Goal: Communication & Community: Answer question/provide support

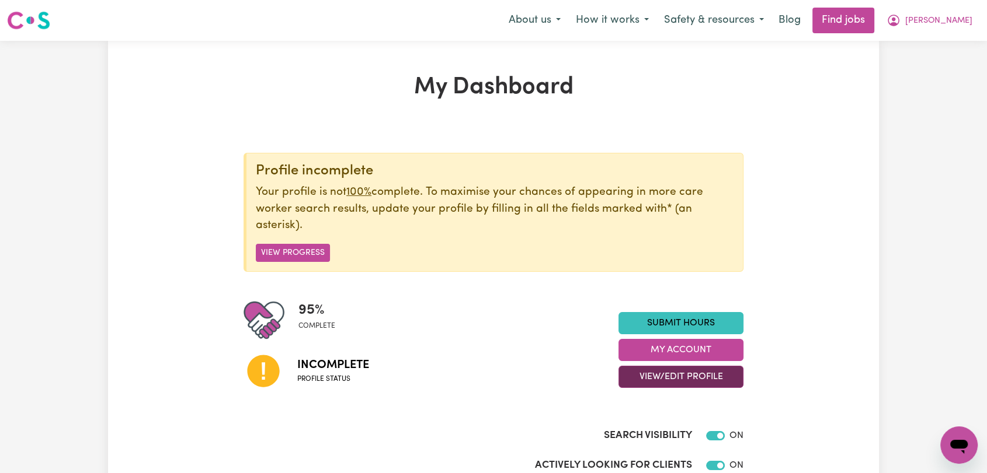
click at [683, 379] on button "View/Edit Profile" at bounding box center [680, 377] width 125 height 22
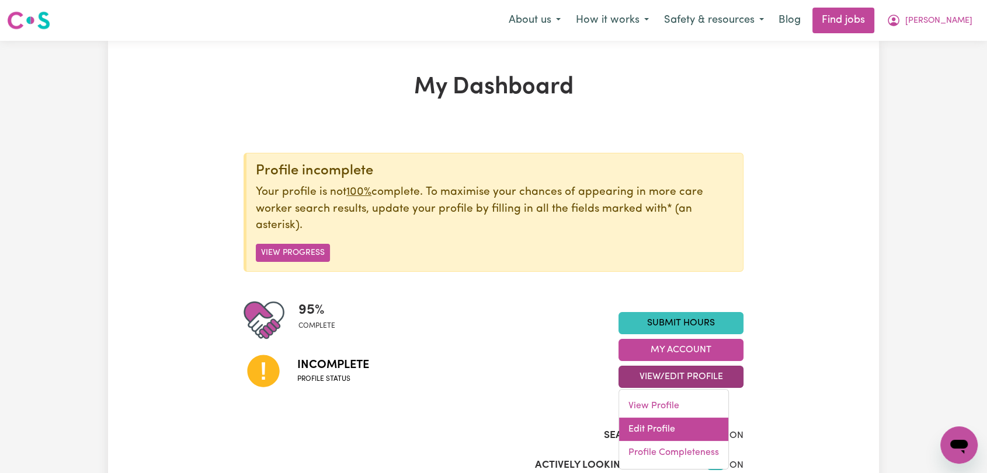
click at [678, 424] on link "Edit Profile" at bounding box center [673, 429] width 109 height 23
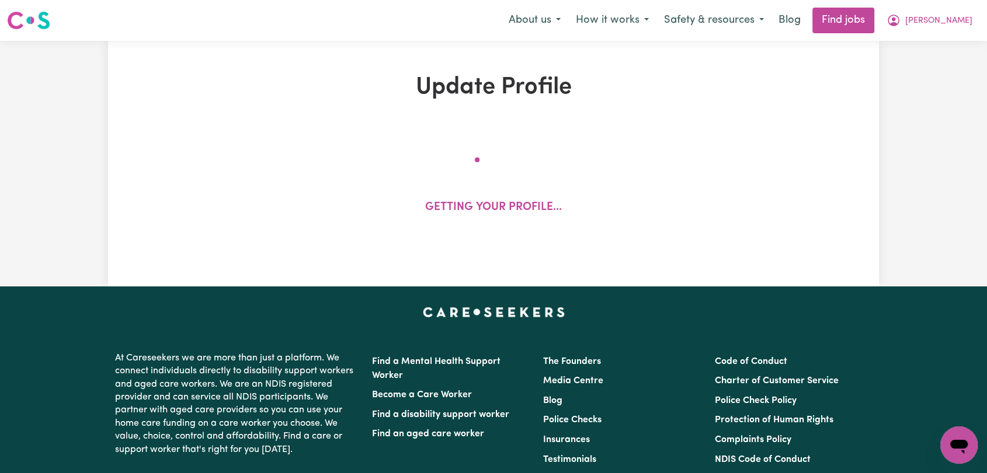
select select "female"
select select "Student Visa"
select select "Studying a healthcare related degree or qualification"
select select "43"
select select "60"
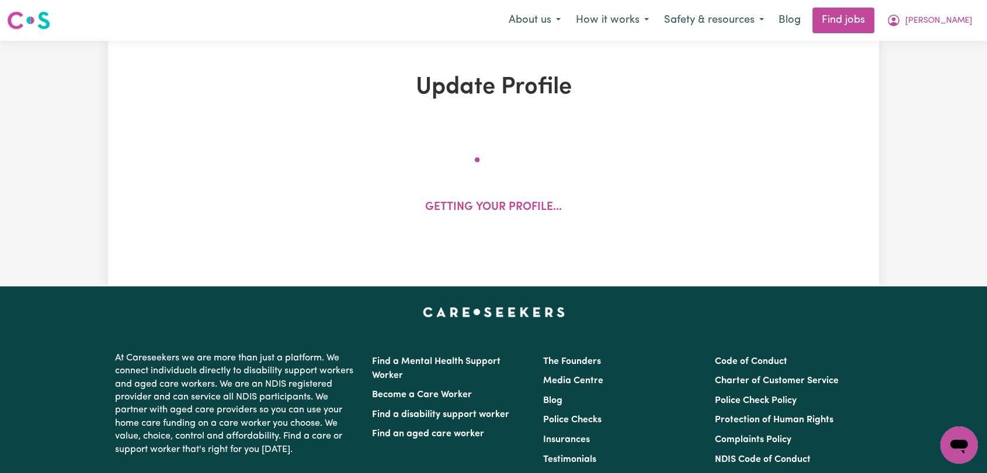
select select "77"
select select "94"
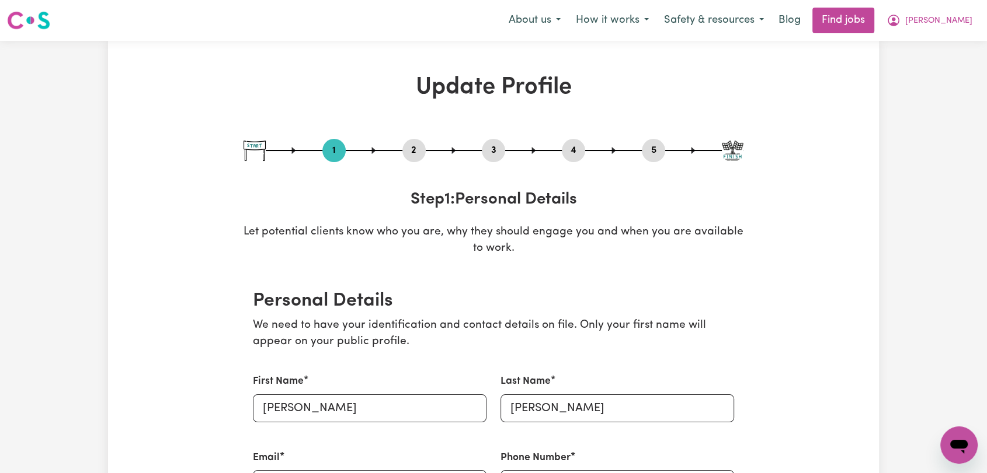
click at [415, 154] on button "2" at bounding box center [413, 150] width 23 height 15
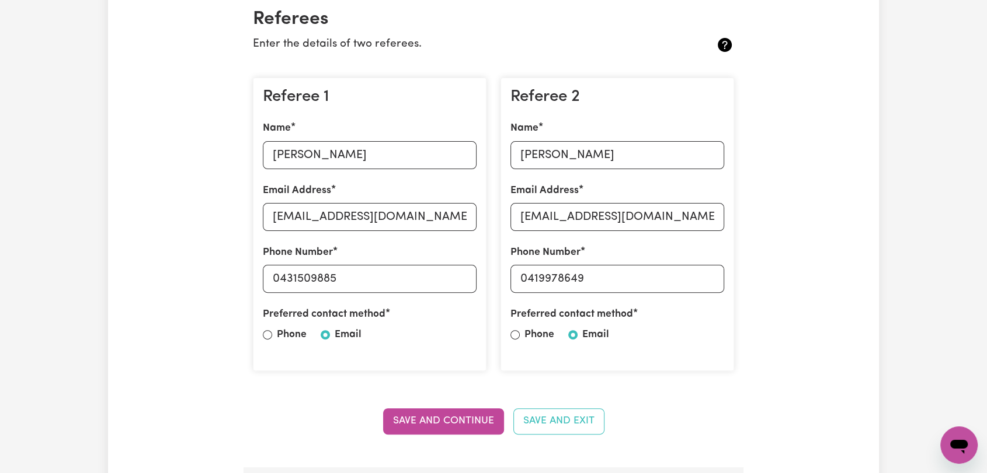
scroll to position [324, 0]
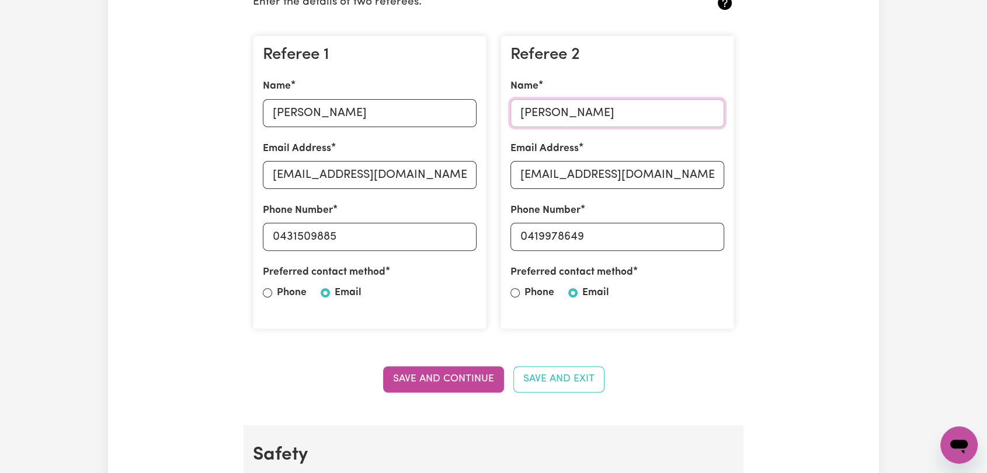
click at [584, 111] on input "Sharni ratnayake" at bounding box center [617, 113] width 214 height 28
click at [549, 179] on input "sharni_r@yahoo.com.au" at bounding box center [617, 175] width 214 height 28
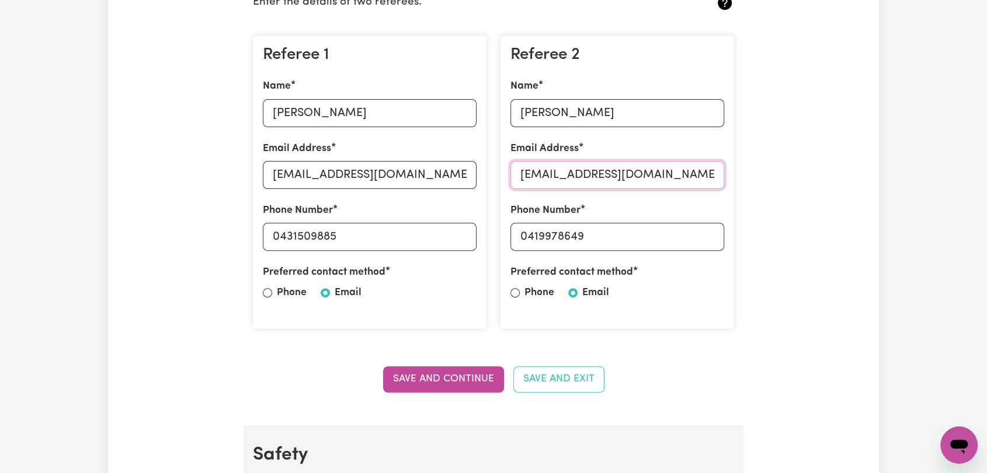
click at [549, 179] on input "sharni_r@yahoo.com.au" at bounding box center [617, 175] width 214 height 28
click at [562, 242] on input "0419978649" at bounding box center [617, 237] width 214 height 28
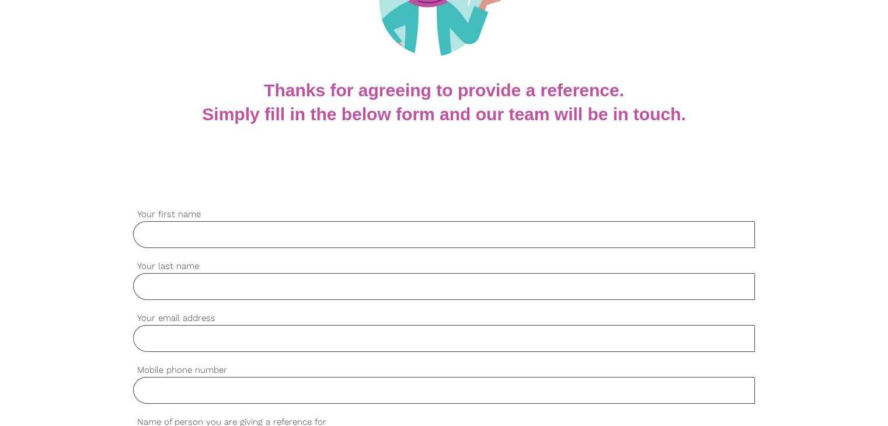
scroll to position [175, 0]
click at [257, 231] on input "Your first name" at bounding box center [444, 234] width 622 height 27
paste input "Dean"
type input "Dean"
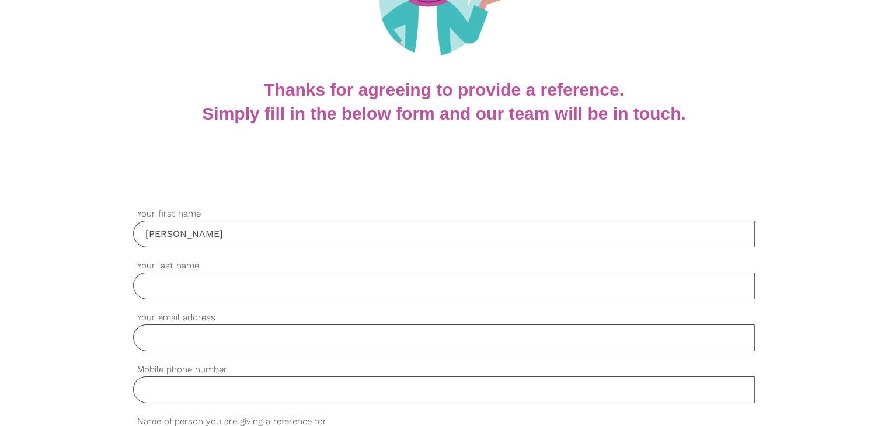
click at [227, 286] on input "Your last name" at bounding box center [444, 286] width 622 height 27
paste input "Chequer"
type input "Chequer"
click at [159, 342] on input "Your email address" at bounding box center [444, 338] width 622 height 27
paste input "dchequer_au@yahoo.com.au"
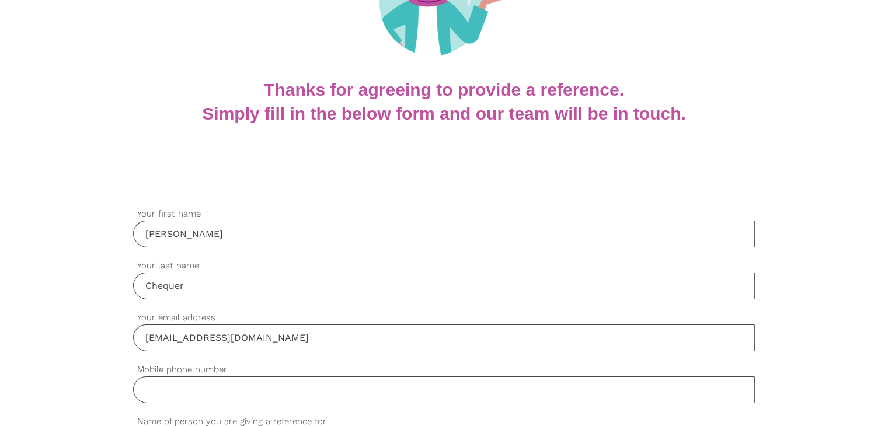
type input "dchequer_au@yahoo.com.au"
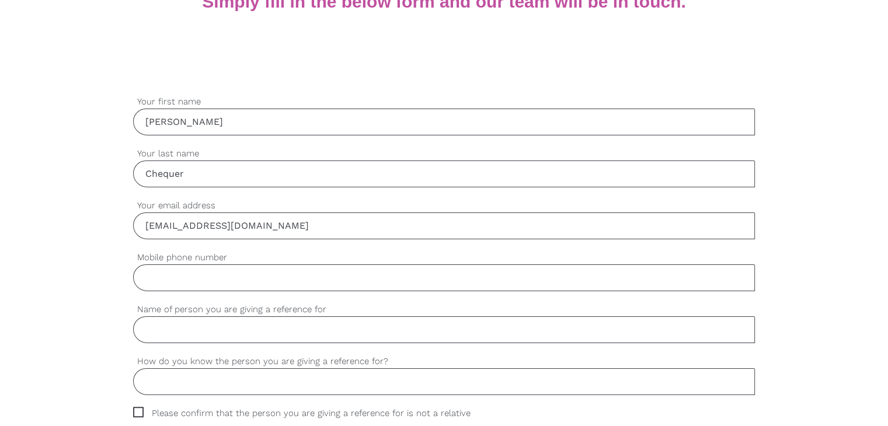
scroll to position [292, 0]
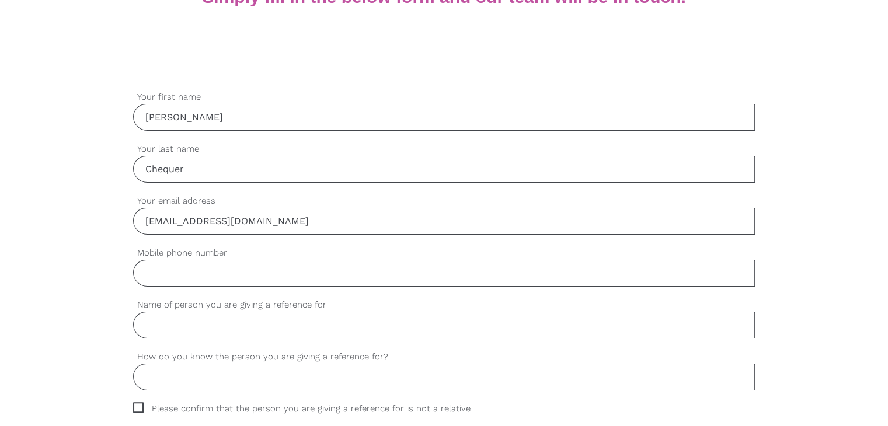
click at [209, 276] on input "Mobile phone number" at bounding box center [444, 273] width 622 height 27
paste input "0466304358"
type input "0466304358"
click at [236, 333] on input "Name of person you are giving a reference for" at bounding box center [444, 325] width 622 height 27
paste input "Taka Komuro"
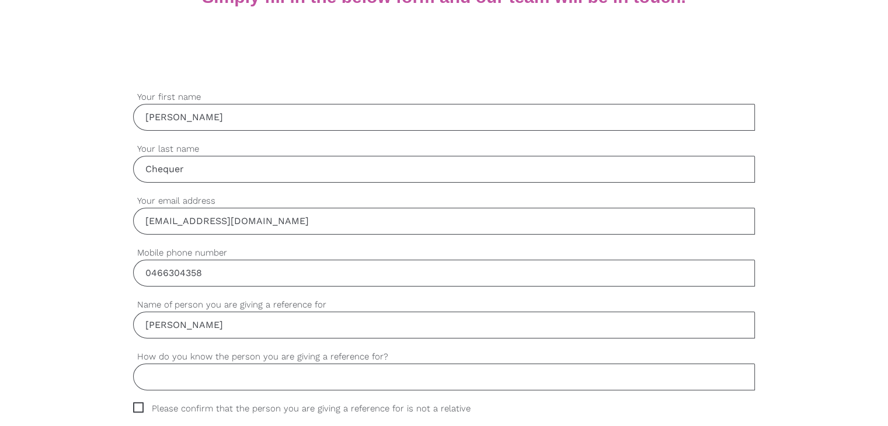
type input "Taka Komuro"
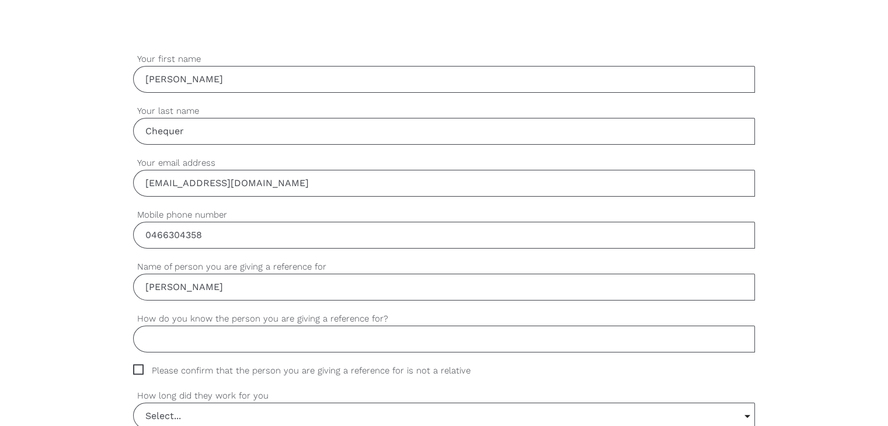
scroll to position [350, 0]
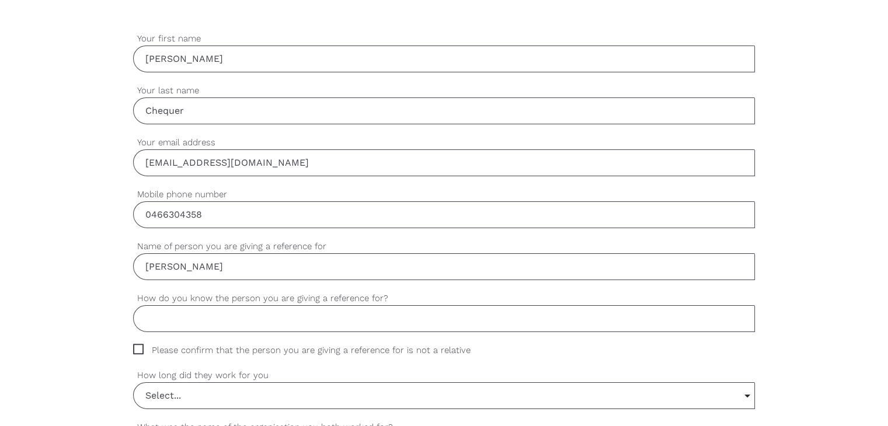
click at [232, 323] on input "How do you know the person you are giving a reference for?" at bounding box center [444, 318] width 622 height 27
paste input "Friend and work collegue"
type input "Friend and work collegue"
click at [138, 352] on span "Please confirm that the person you are giving a reference for is not a relative" at bounding box center [313, 350] width 360 height 13
click at [138, 351] on input "Please confirm that the person you are giving a reference for is not a relative" at bounding box center [137, 348] width 8 height 8
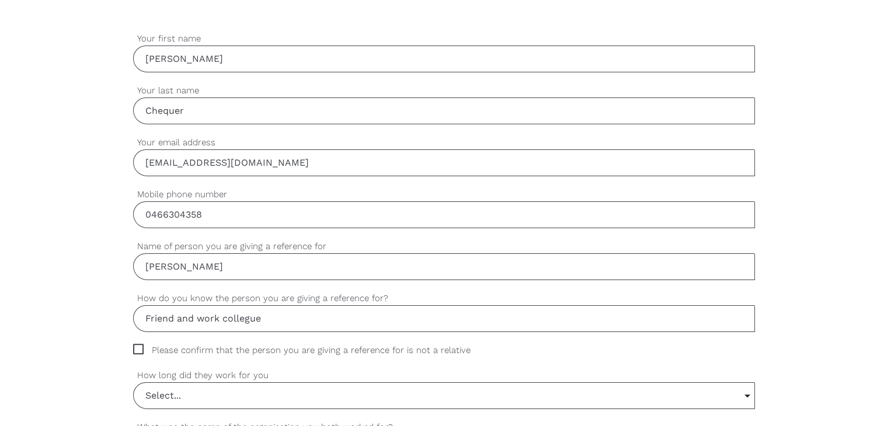
checkbox input "true"
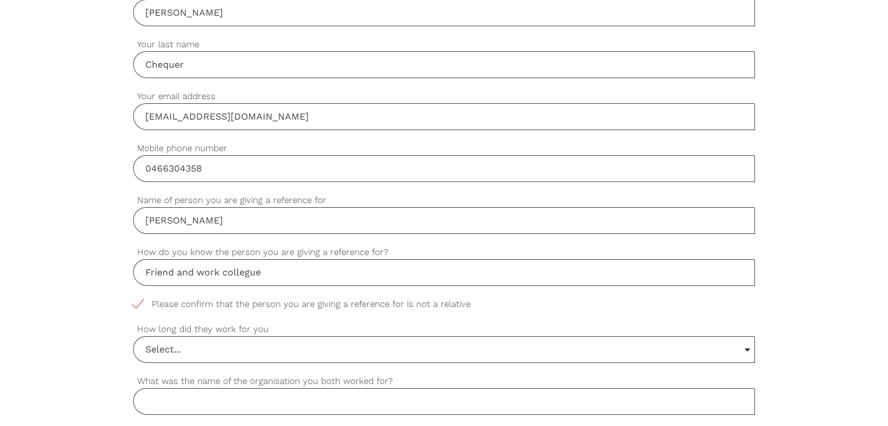
scroll to position [467, 0]
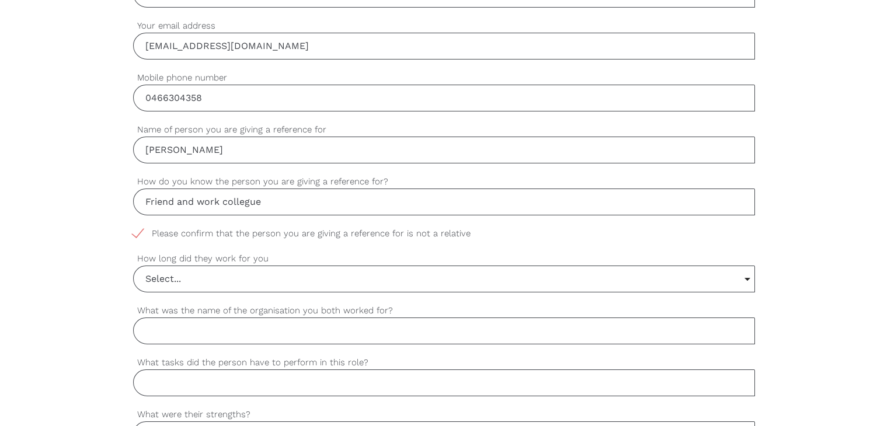
click at [203, 281] on input "Select..." at bounding box center [444, 279] width 621 height 26
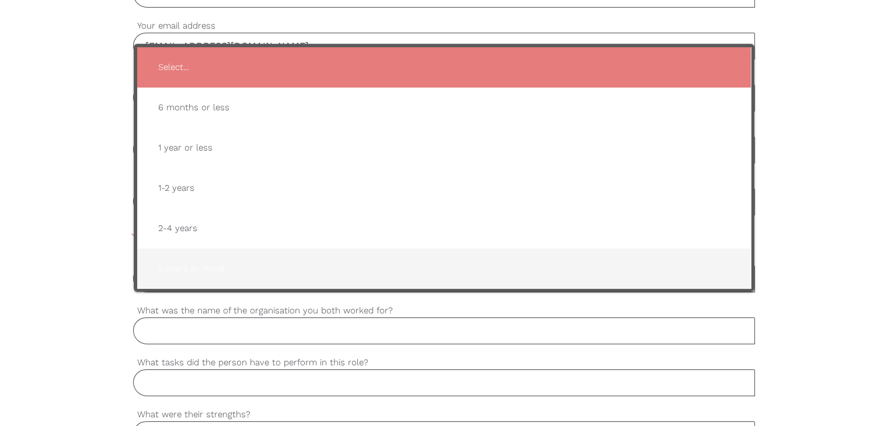
click at [193, 260] on span "5 years or more" at bounding box center [444, 269] width 590 height 29
type input "5 years or more"
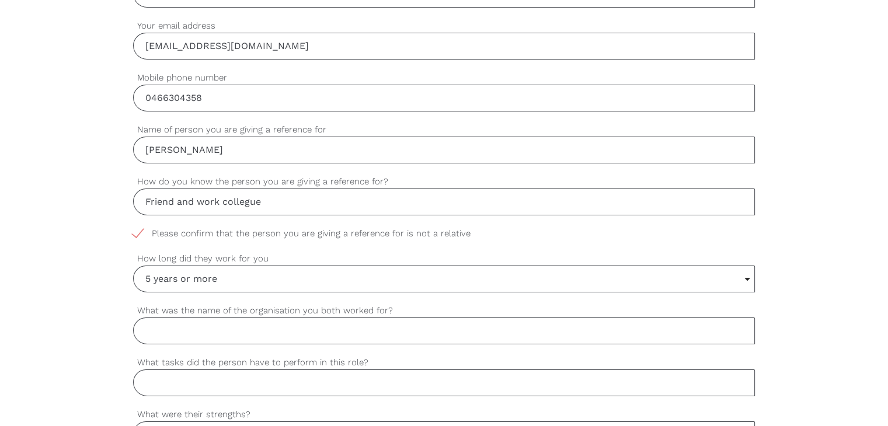
scroll to position [525, 0]
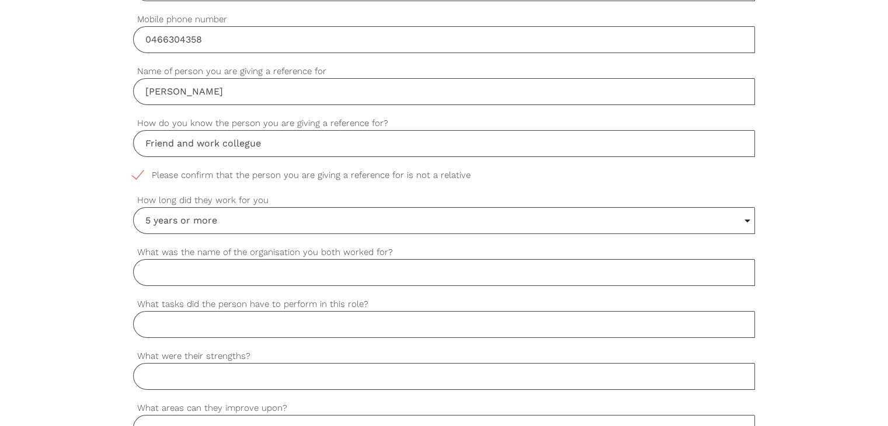
click at [214, 270] on input "What was the name of the organisation you both worked for?" at bounding box center [444, 272] width 622 height 27
paste input "Melbourne IT"
type input "Melbourne IT"
click at [381, 328] on input "What tasks did the person have to perform in this role?" at bounding box center [444, 324] width 622 height 27
paste input "testing of IT programs"
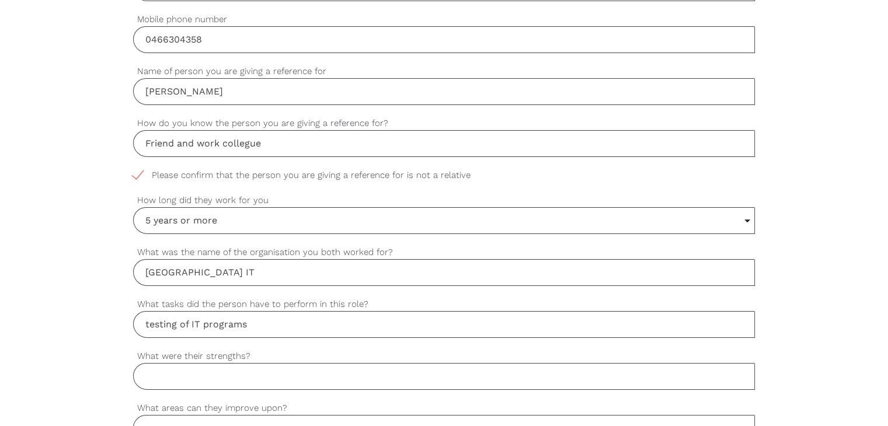
type input "testing of IT programs"
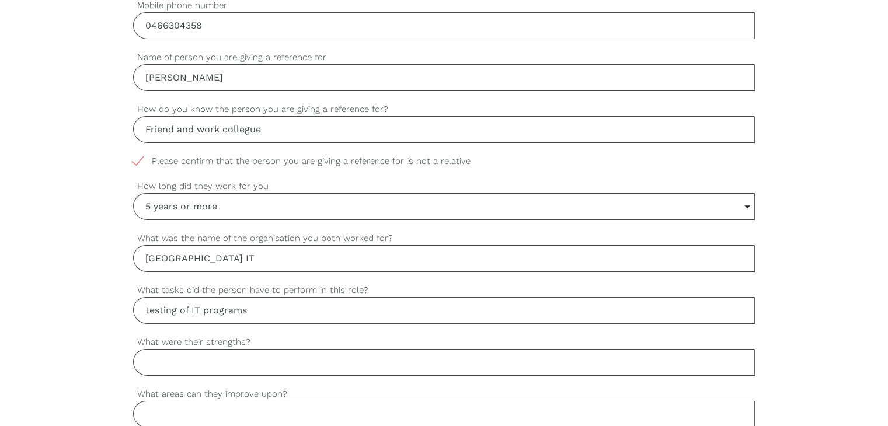
scroll to position [701, 0]
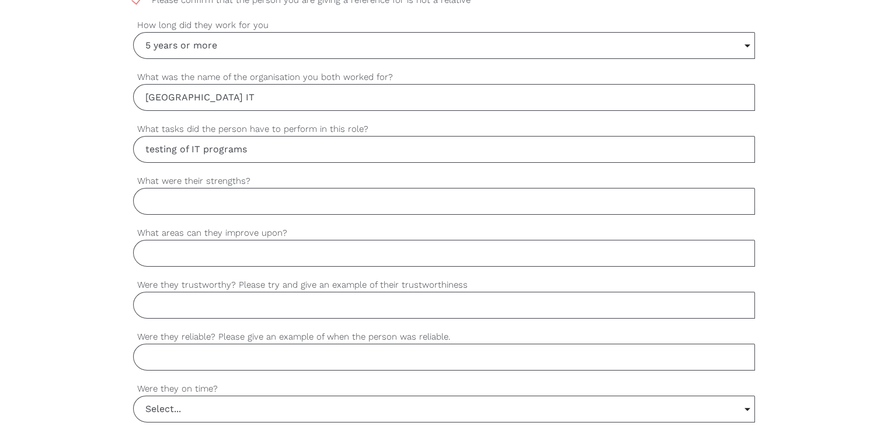
click at [239, 207] on input "What were their strengths?" at bounding box center [444, 201] width 622 height 27
paste input "take instructions, respect leaders, problem solving"
type input "take instructions, respect leaders, problem solving"
click at [265, 244] on input "What areas can they improve upon?" at bounding box center [444, 253] width 622 height 27
type input "NA"
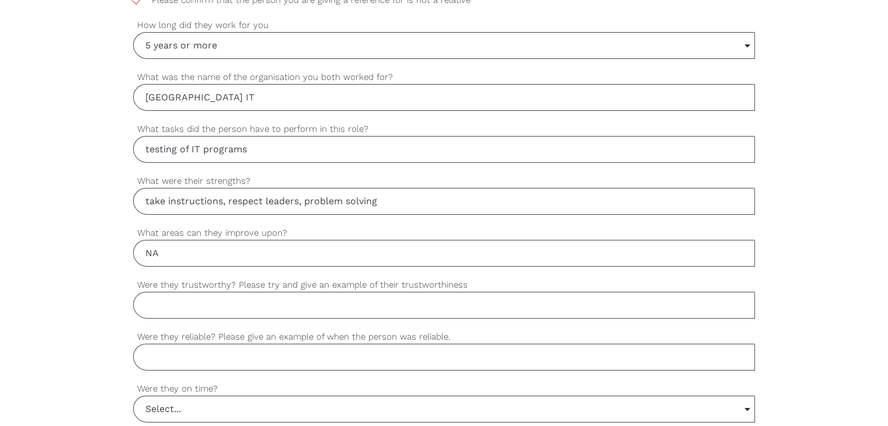
click at [364, 310] on input "Were they trustworthy? Please try and give an example of their trustworthiness" at bounding box center [444, 305] width 622 height 27
paste input "yes – Taka is a no nonsense person who is reliable, and trustworthy, Taka commi…"
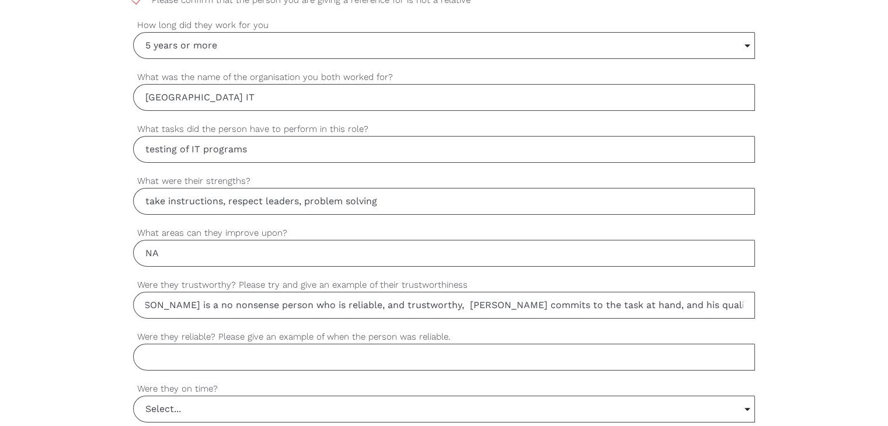
scroll to position [0, 0]
drag, startPoint x: 198, startPoint y: 314, endPoint x: 69, endPoint y: 327, distance: 130.2
click at [69, 327] on div "settings Dean Your first name settings Chequer Your last name settings dchequer…" at bounding box center [444, 206] width 888 height 1096
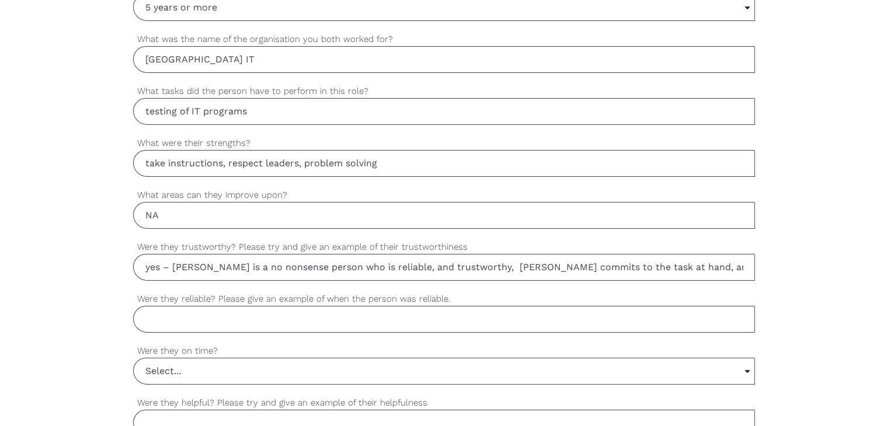
scroll to position [759, 0]
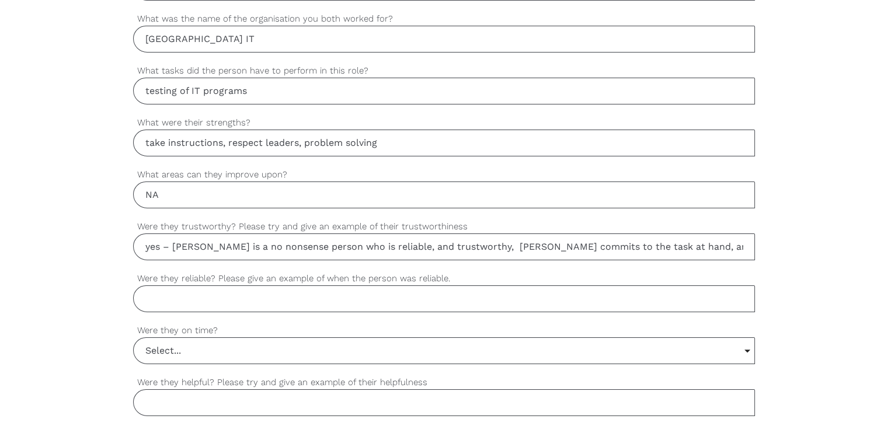
type input "yes – Taka is a no nonsense person who is reliable, and trustworthy, Taka commi…"
click at [312, 300] on input "Were they reliable? Please give an example of when the person was reliable." at bounding box center [444, 298] width 622 height 27
paste input "Punctual, on time and completed the job. Taka’s job often had deadlines and he …"
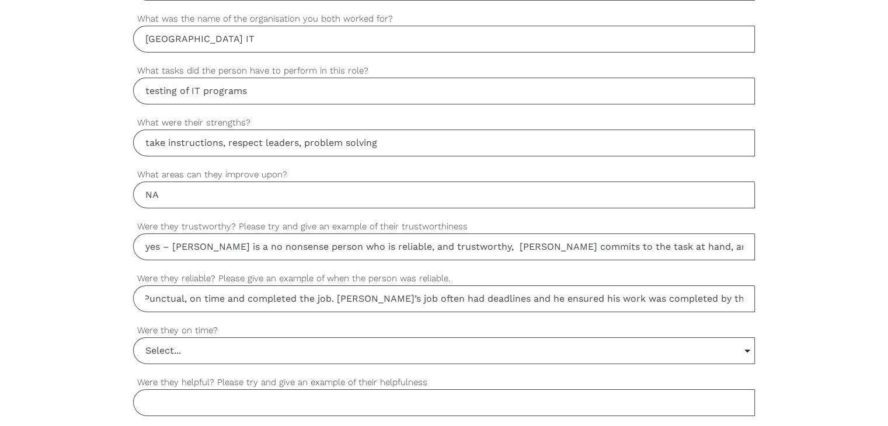
scroll to position [0, 0]
drag, startPoint x: 196, startPoint y: 294, endPoint x: 115, endPoint y: 299, distance: 81.3
click at [115, 299] on div "settings Dean Your first name settings Chequer Your last name settings dchequer…" at bounding box center [444, 148] width 888 height 1096
type input "Punctual, on time and completed the job. Taka’s job often had deadlines and he …"
click at [173, 351] on input "Select..." at bounding box center [444, 351] width 621 height 26
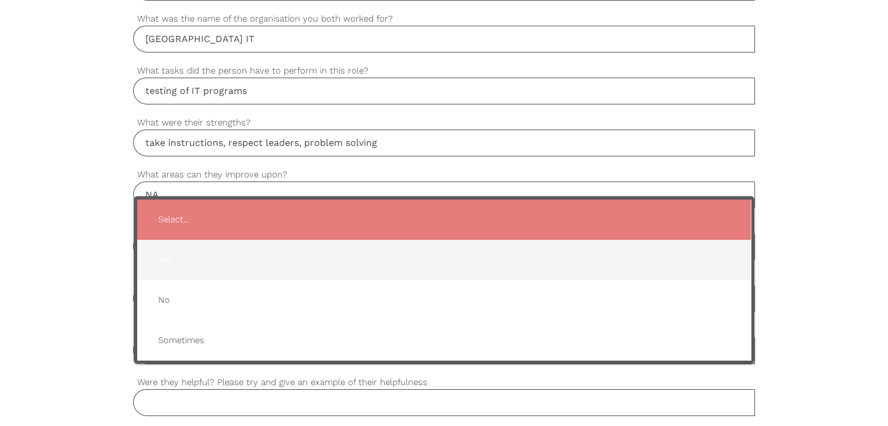
click at [180, 258] on span "Yes" at bounding box center [444, 260] width 590 height 29
type input "Yes"
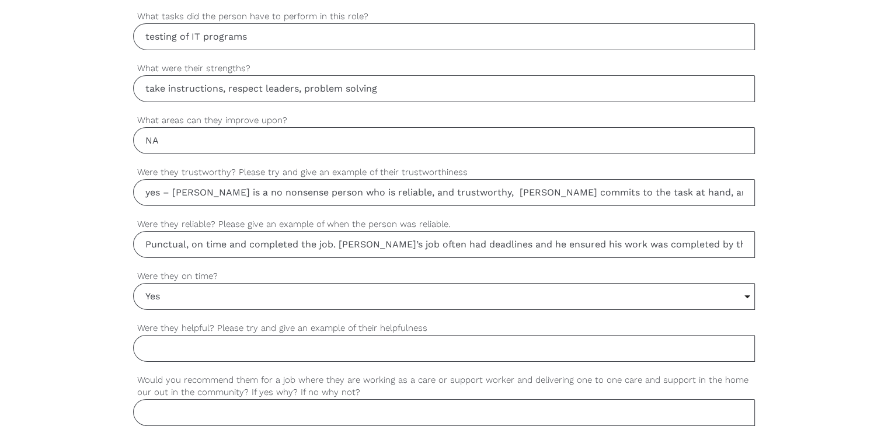
scroll to position [876, 0]
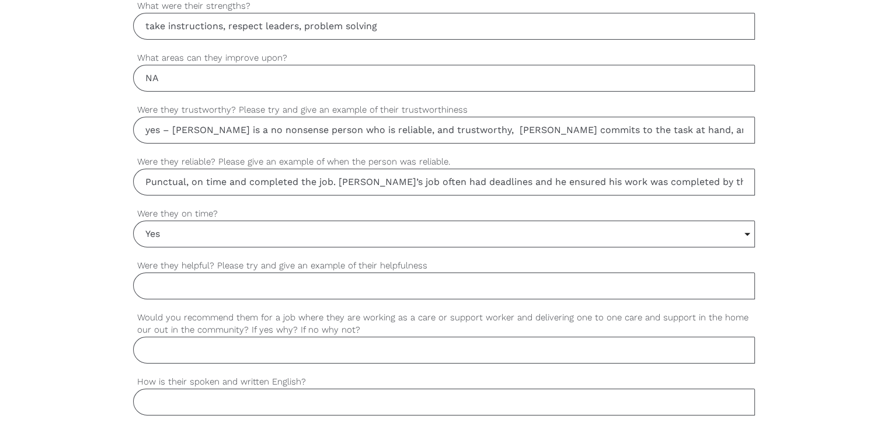
drag, startPoint x: 187, startPoint y: 281, endPoint x: 166, endPoint y: 264, distance: 27.4
click at [187, 281] on input "Were they helpful? Please try and give an example of their helpfulness" at bounding box center [444, 286] width 622 height 27
paste input "yes – Willing to assist with task and often asked if something else was require…"
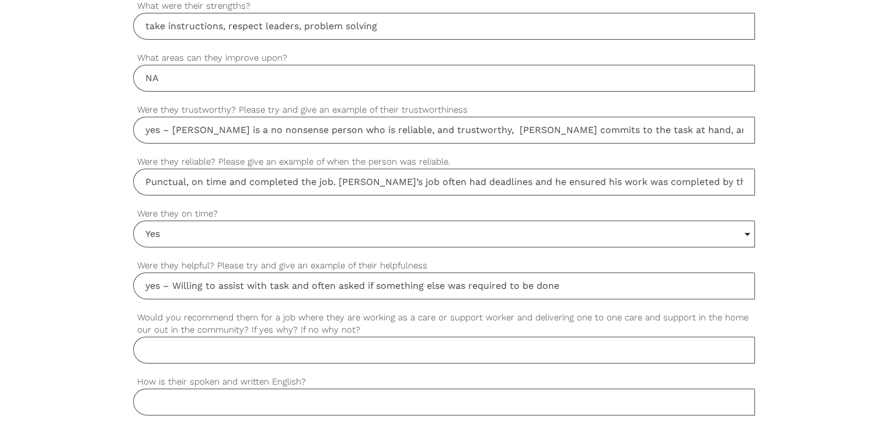
drag, startPoint x: 238, startPoint y: 287, endPoint x: 151, endPoint y: 296, distance: 87.4
click at [151, 296] on div "settings yes – Willing to assist with task and often asked if something else wa…" at bounding box center [444, 285] width 622 height 52
type input "yes – Willing to assist with task and often asked if something else was require…"
drag, startPoint x: 157, startPoint y: 346, endPoint x: 92, endPoint y: 176, distance: 182.6
click at [158, 346] on input "Would you recommend them for a job where they are working as a care or support …" at bounding box center [444, 350] width 622 height 27
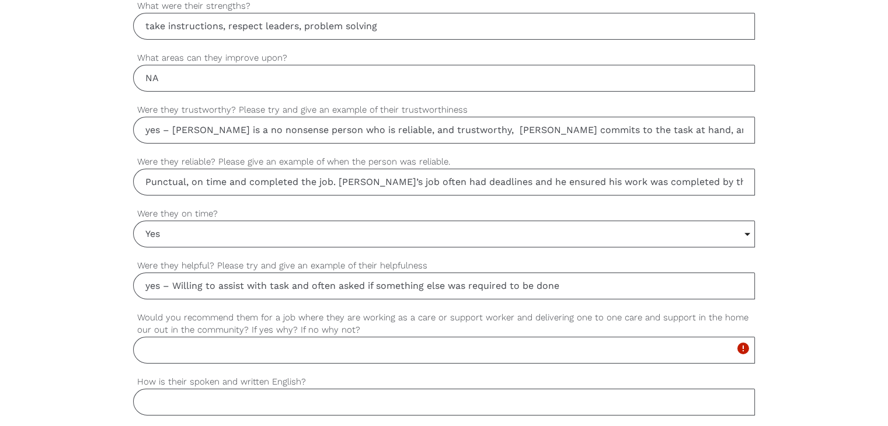
scroll to position [934, 0]
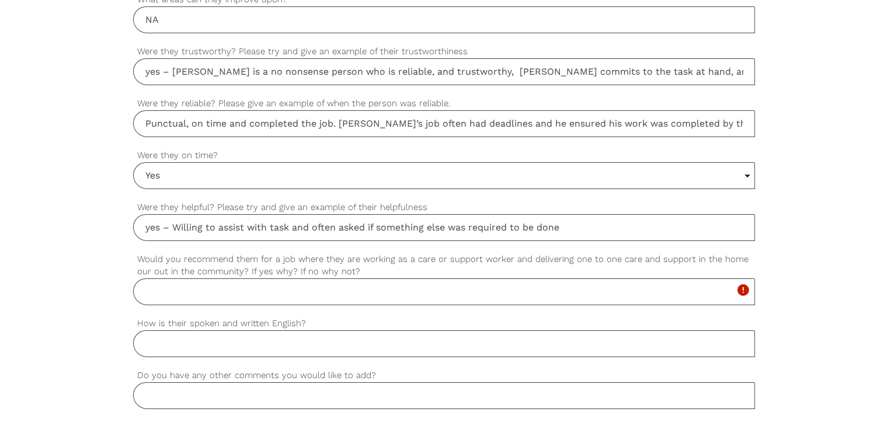
paste input "yes – and he would be able to assist with care giving especially with older mal…"
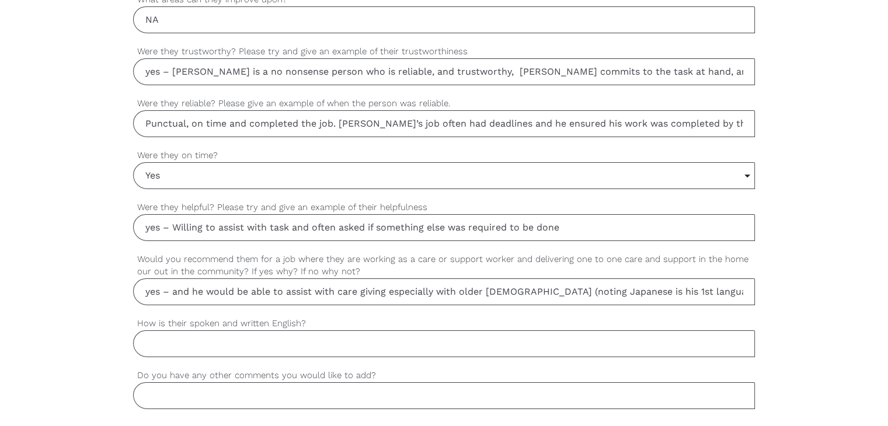
drag, startPoint x: 212, startPoint y: 290, endPoint x: 88, endPoint y: 271, distance: 125.1
type input "yes – and he would be able to assist with care giving especially with older mal…"
drag, startPoint x: 181, startPoint y: 344, endPoint x: 189, endPoint y: 347, distance: 8.1
click at [182, 344] on input "How is their spoken and written English?" at bounding box center [444, 343] width 622 height 27
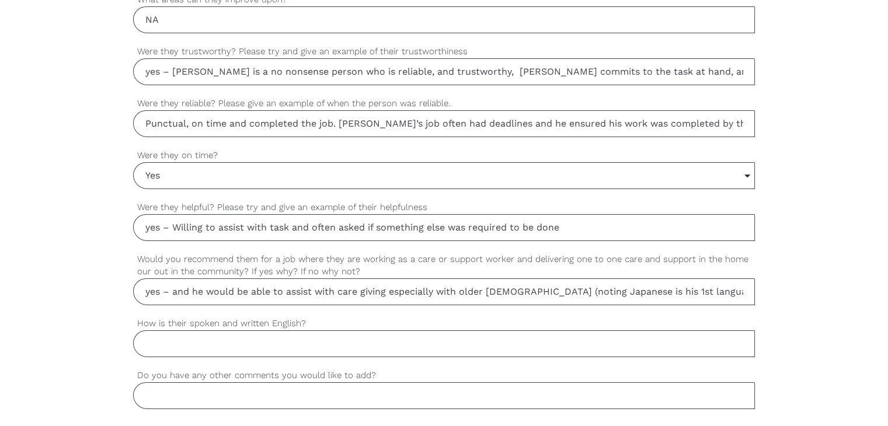
paste input "Whilst English is Taka 2nd language there would be no problem"
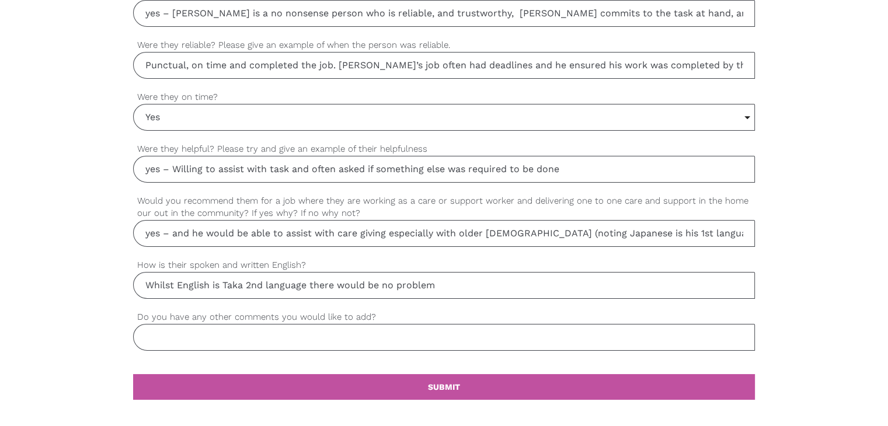
type input "Whilst English is Taka 2nd language there would be no problem"
click at [191, 330] on input "Do you have any other comments you would like to add?" at bounding box center [444, 337] width 622 height 27
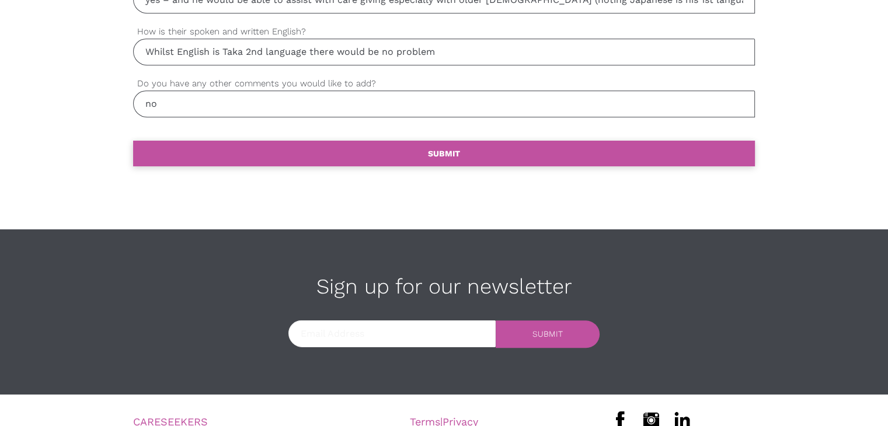
type input "no"
click at [444, 152] on b "SUBMIT" at bounding box center [444, 153] width 32 height 9
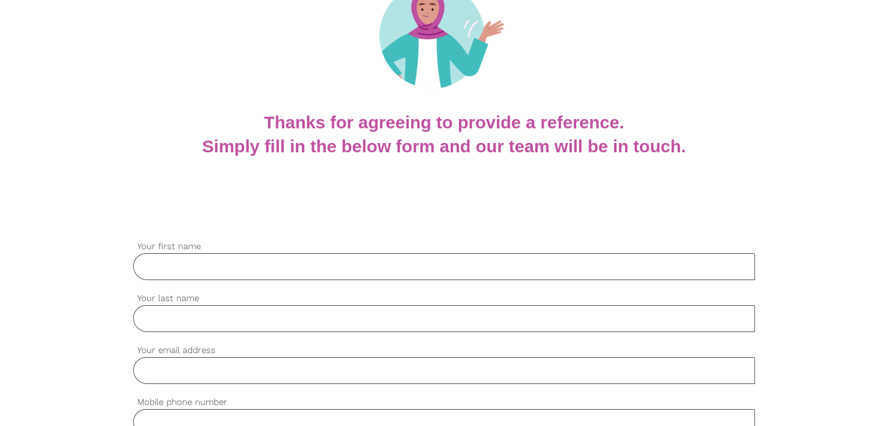
scroll to position [175, 0]
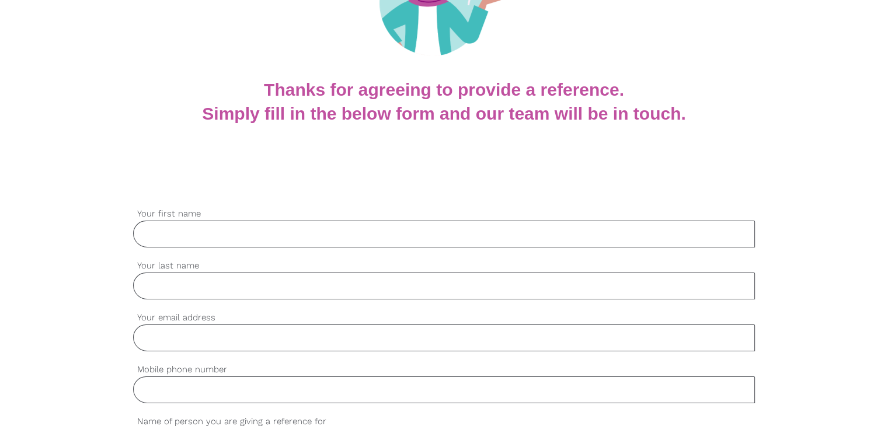
click at [268, 231] on input "Your first name" at bounding box center [444, 234] width 622 height 27
paste input "[PERSON_NAME]"
click at [205, 235] on input "[PERSON_NAME]" at bounding box center [444, 234] width 622 height 27
type input "Karasa"
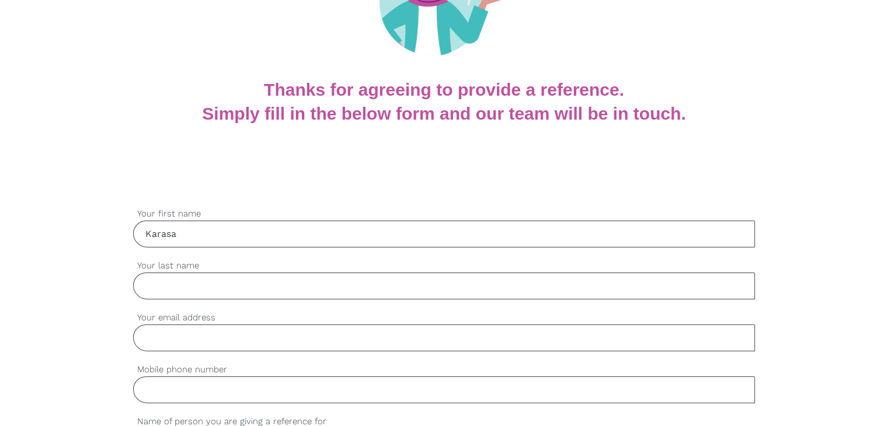
click at [206, 289] on input "Your last name" at bounding box center [444, 286] width 622 height 27
paste input "Pervaiz"
type input "Pervaiz"
click at [161, 344] on input "Your email address" at bounding box center [444, 338] width 622 height 27
click at [165, 385] on input "Mobile phone number" at bounding box center [444, 390] width 622 height 27
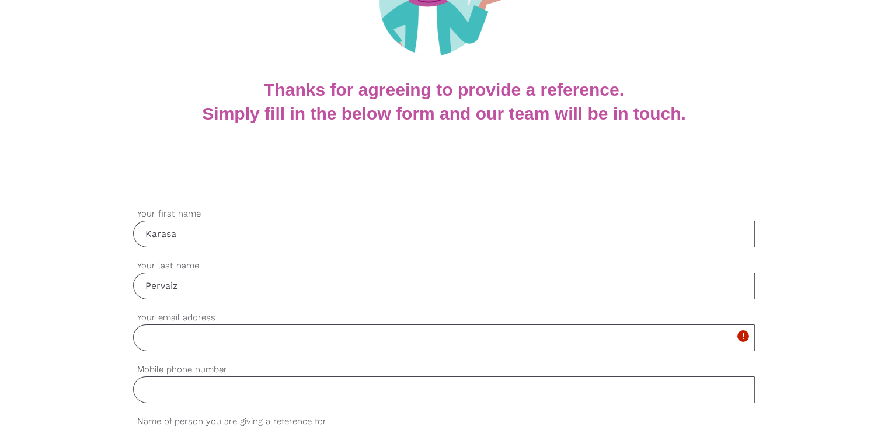
paste input "[PHONE_NUMBER]"
type input "[PHONE_NUMBER]"
click at [203, 334] on input "Your email address" at bounding box center [444, 338] width 622 height 27
paste input "[EMAIL_ADDRESS][DOMAIN_NAME]"
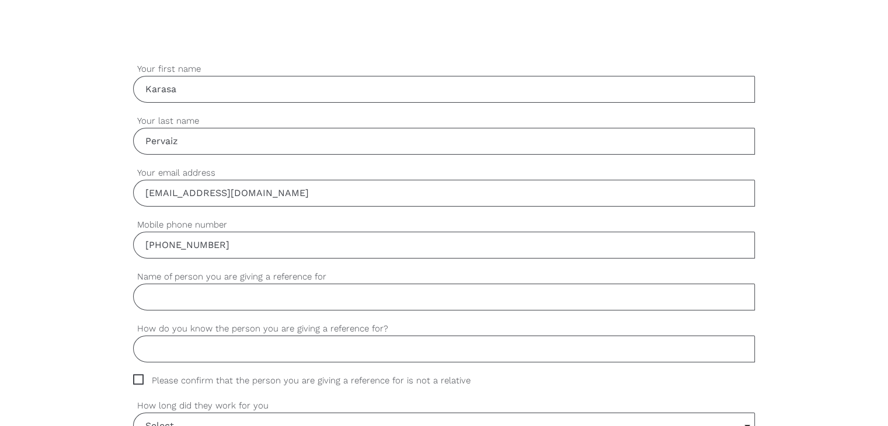
scroll to position [350, 0]
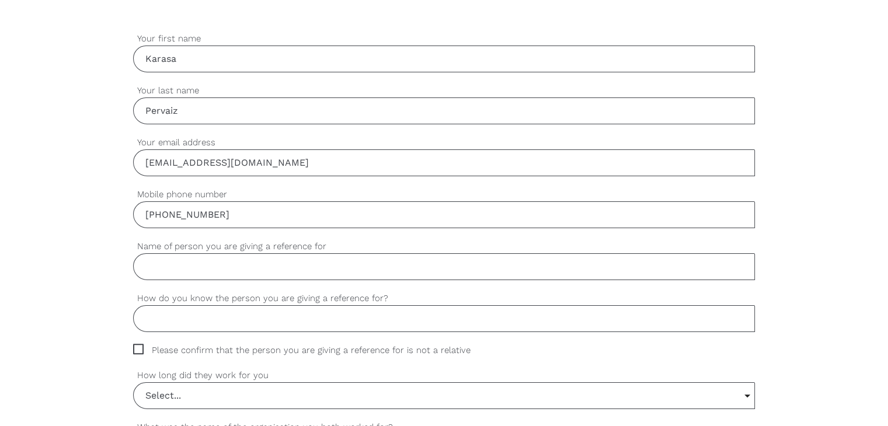
type input "[EMAIL_ADDRESS][DOMAIN_NAME]"
click at [231, 267] on input "Name of person you are giving a reference for" at bounding box center [444, 266] width 622 height 27
paste input "[PERSON_NAME]"
type input "[PERSON_NAME]"
click at [176, 320] on input "How do you know the person you are giving a reference for?" at bounding box center [444, 318] width 622 height 27
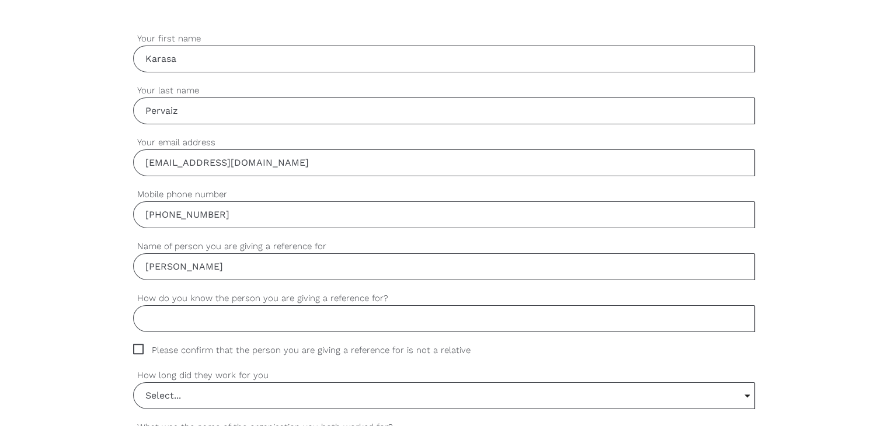
paste input "I worked alongside [PERSON_NAME] providing social support and domestic assistan…"
drag, startPoint x: 208, startPoint y: 319, endPoint x: 121, endPoint y: 316, distance: 87.0
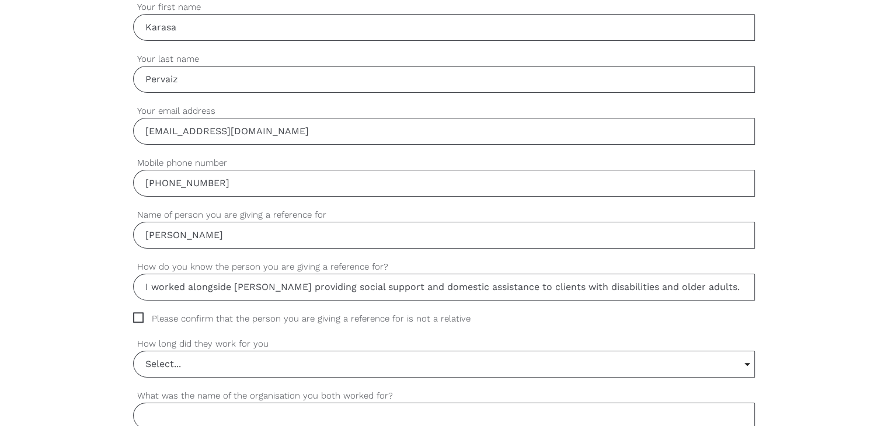
scroll to position [409, 0]
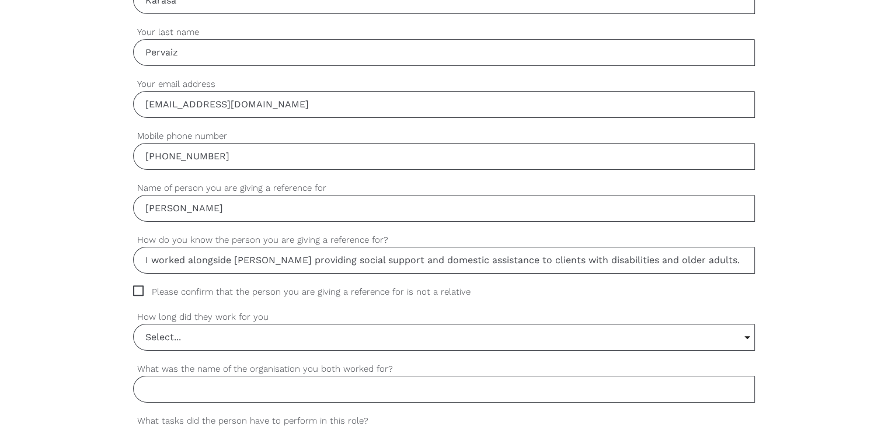
type input "I worked alongside [PERSON_NAME] providing social support and domestic assistan…"
click at [142, 287] on span "Please confirm that the person you are giving a reference for is not a relative" at bounding box center [313, 291] width 360 height 13
click at [141, 287] on input "Please confirm that the person you are giving a reference for is not a relative" at bounding box center [137, 289] width 8 height 8
checkbox input "true"
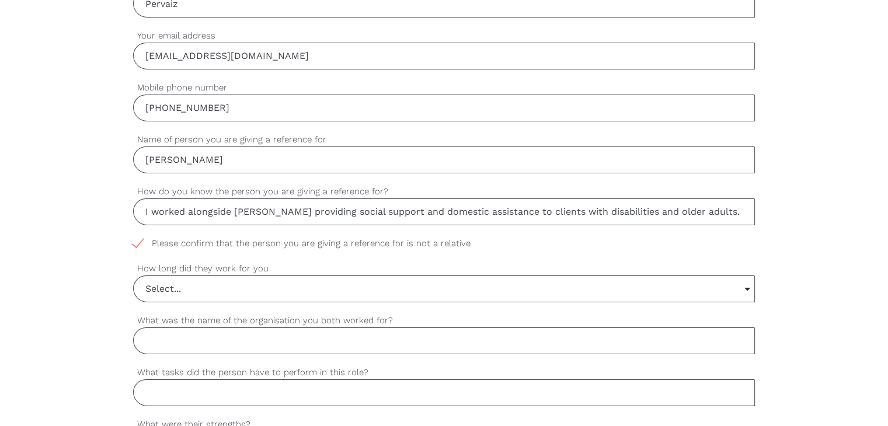
scroll to position [584, 0]
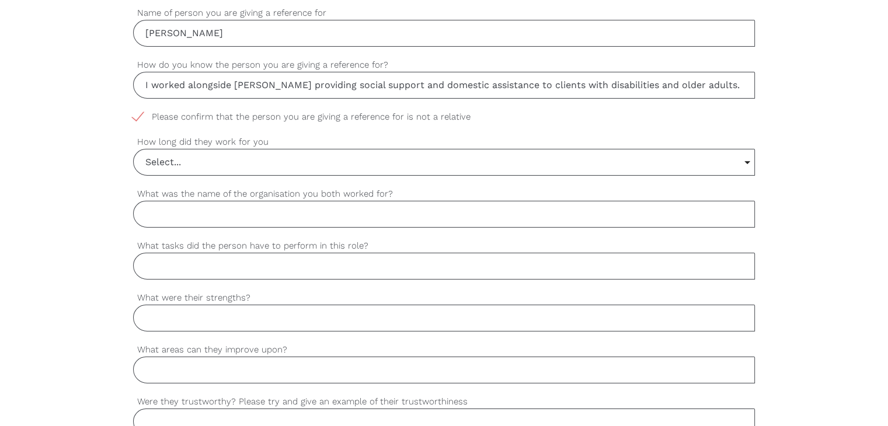
click at [180, 159] on input "Select..." at bounding box center [444, 162] width 621 height 26
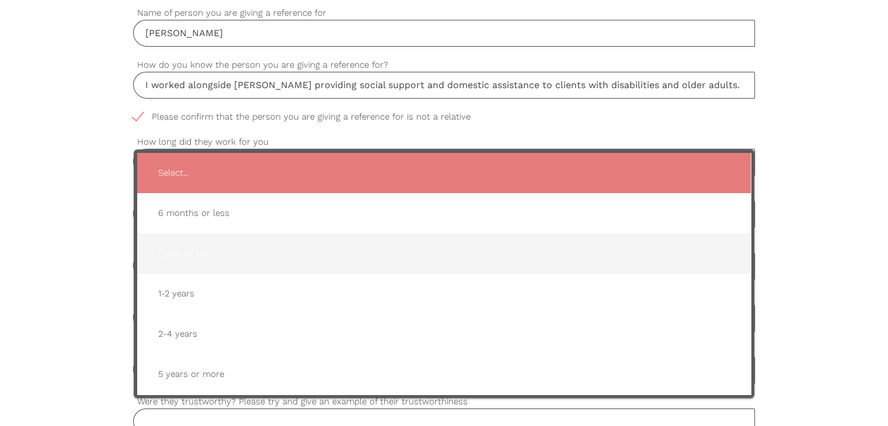
click at [194, 248] on span "1 year or less" at bounding box center [444, 253] width 590 height 29
type input "1 year or less"
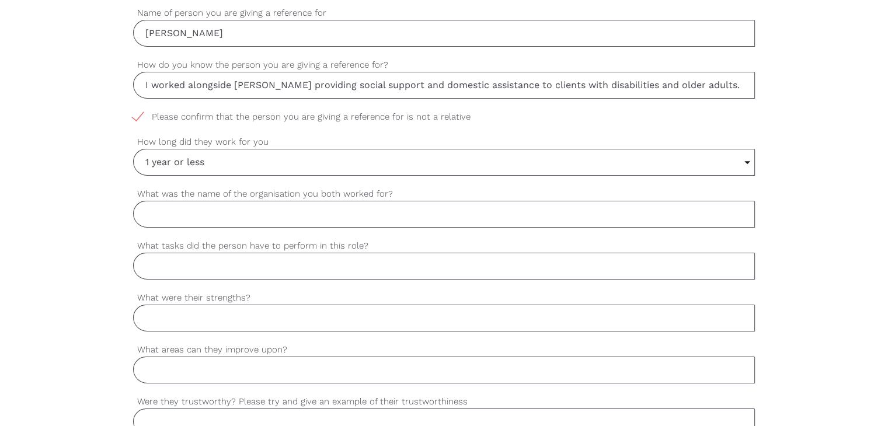
click at [224, 223] on input "What was the name of the organisation you both worked for?" at bounding box center [444, 214] width 622 height 27
paste input "Careconnect"
type input "Careconnect"
click at [283, 260] on input "What tasks did the person have to perform in this role?" at bounding box center [444, 266] width 622 height 27
paste input "They assisted clients with daily living tasks such as cleaning, meal preparatio…"
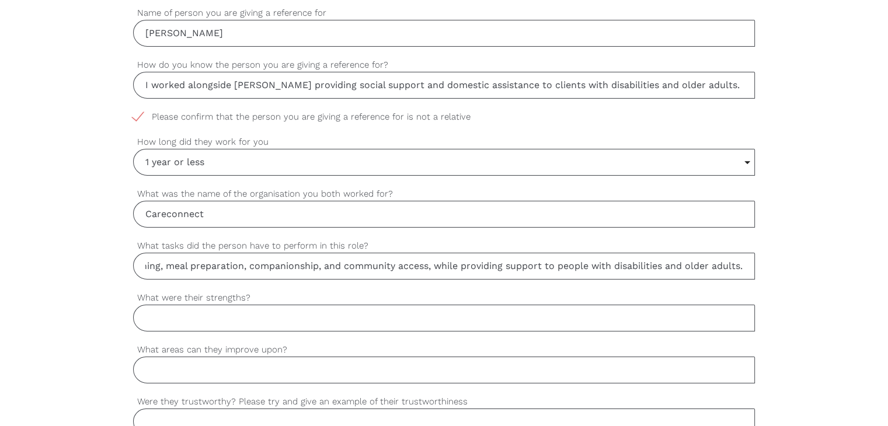
scroll to position [0, 0]
drag, startPoint x: 281, startPoint y: 265, endPoint x: 11, endPoint y: 274, distance: 269.8
click at [11, 274] on div "settings Karasa Your first name settings [PERSON_NAME] Your last name settings …" at bounding box center [444, 323] width 888 height 1096
click at [308, 273] on input "They assisted clients with daily living tasks such as cleaning, meal preparatio…" at bounding box center [444, 266] width 622 height 27
drag, startPoint x: 309, startPoint y: 271, endPoint x: 70, endPoint y: 290, distance: 240.0
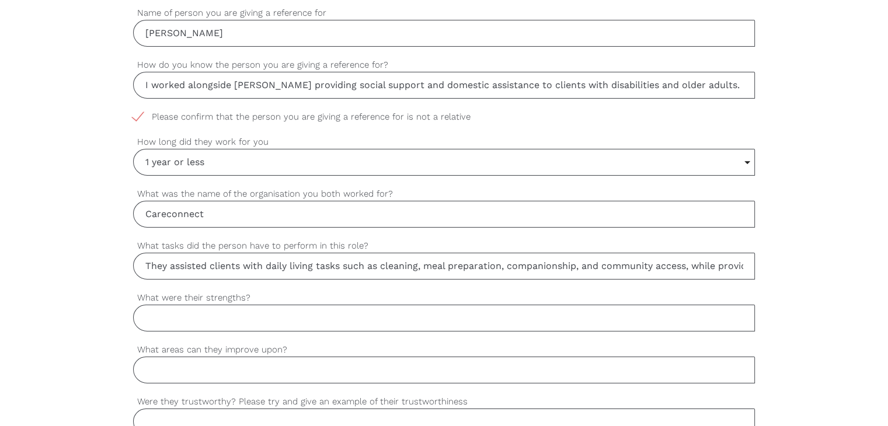
click at [70, 290] on div "settings Karasa Your first name settings [PERSON_NAME] Your last name settings …" at bounding box center [444, 323] width 888 height 1096
type input "They assisted clients with daily living tasks such as cleaning, meal preparatio…"
click at [169, 317] on input "What were their strengths?" at bounding box center [444, 318] width 622 height 27
click at [192, 325] on input "What were their strengths?" at bounding box center [444, 318] width 622 height 27
paste input "Their strengths include reliability, empathy, clear communication, and a strong…"
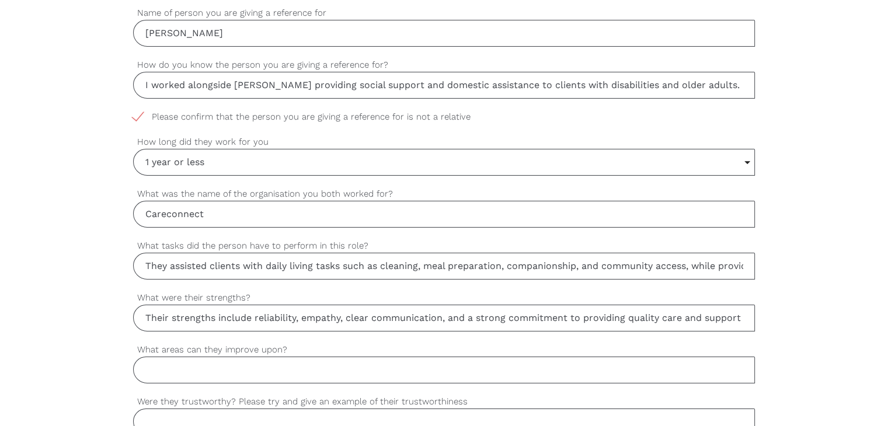
drag, startPoint x: 196, startPoint y: 320, endPoint x: 75, endPoint y: 325, distance: 120.9
click at [75, 325] on div "settings Karasa Your first name settings [PERSON_NAME] Your last name settings …" at bounding box center [444, 323] width 888 height 1096
type input "Their strengths include reliability, empathy, clear communication, and a strong…"
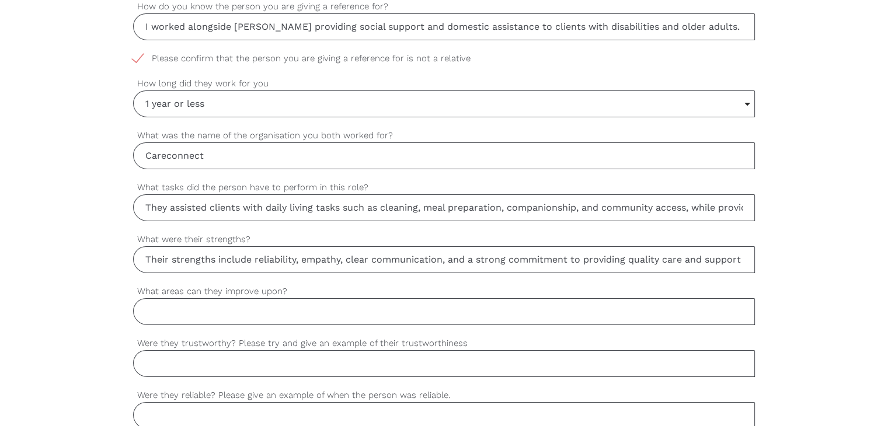
click at [175, 312] on input "What areas can they improve upon?" at bounding box center [444, 311] width 622 height 27
paste input "They could further develop their skills in time management and handling complex…"
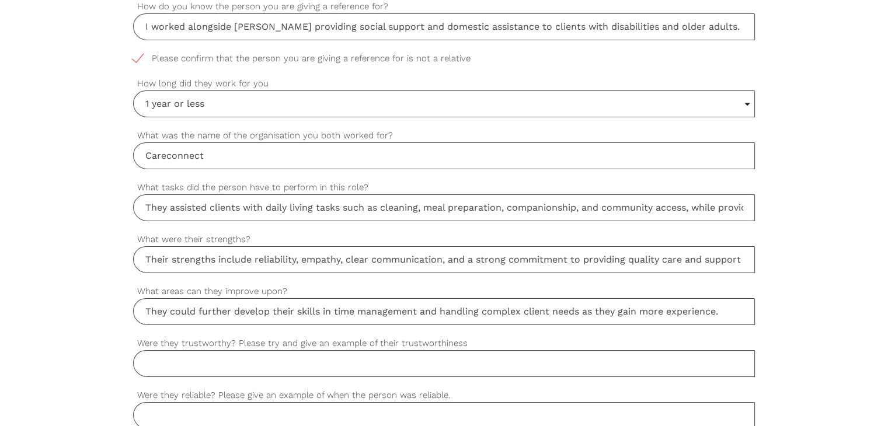
drag, startPoint x: 175, startPoint y: 312, endPoint x: 794, endPoint y: 311, distance: 618.8
click at [794, 311] on div "settings Karasa Your first name settings [PERSON_NAME] Your last name settings …" at bounding box center [444, 265] width 888 height 1096
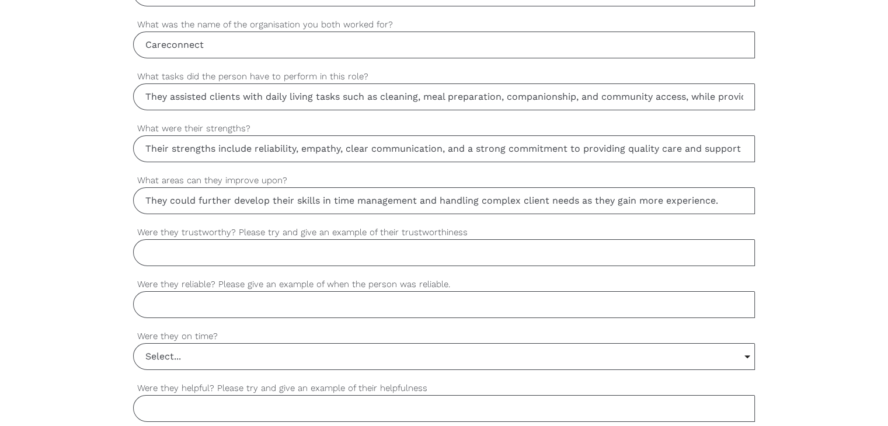
scroll to position [759, 0]
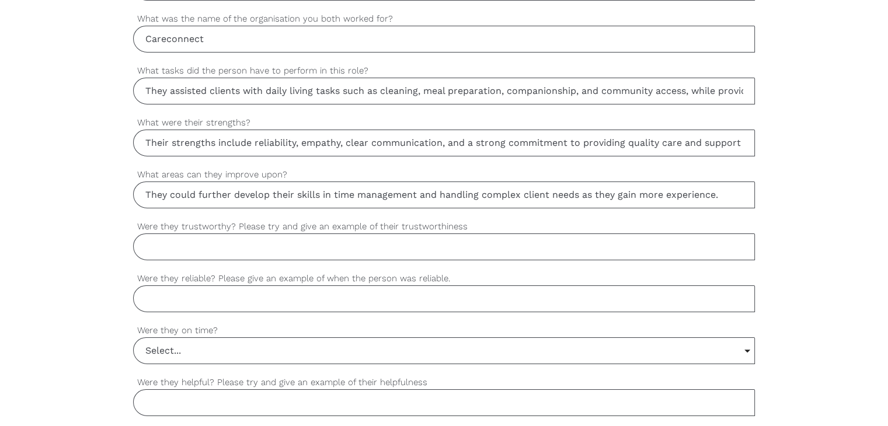
type input "They could further develop their skills in time management and handling complex…"
click at [190, 236] on input "Were they trustworthy? Please try and give an example of their trustworthiness" at bounding box center [444, 247] width 622 height 27
click at [292, 249] on input "Were they trustworthy? Please try and give an example of their trustworthiness" at bounding box center [444, 247] width 622 height 27
paste input "Yes, they were very trustworthy. For example, they consistently respected clien…"
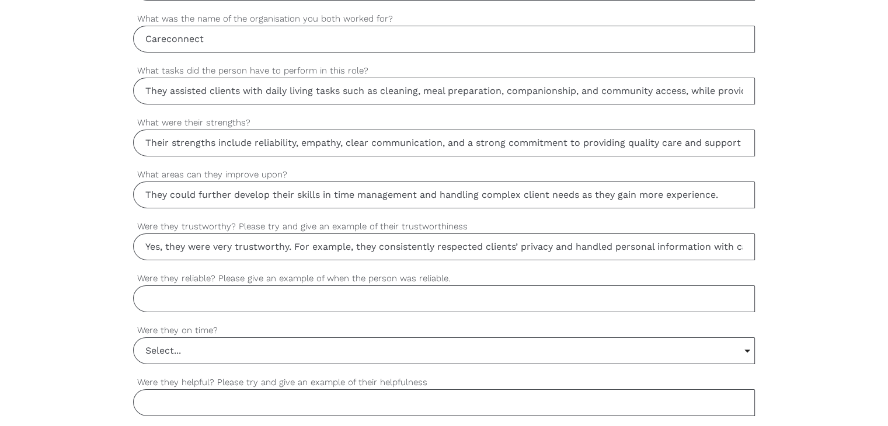
scroll to position [0, 272]
drag, startPoint x: 292, startPoint y: 249, endPoint x: 896, endPoint y: 271, distance: 604.0
click at [887, 274] on html "Find a worker Become a worker Make a referral settings Post a job Thanks for ag…" at bounding box center [444, 78] width 888 height 1675
type input "Yes, they were very trustworthy. For example, they consistently respected clien…"
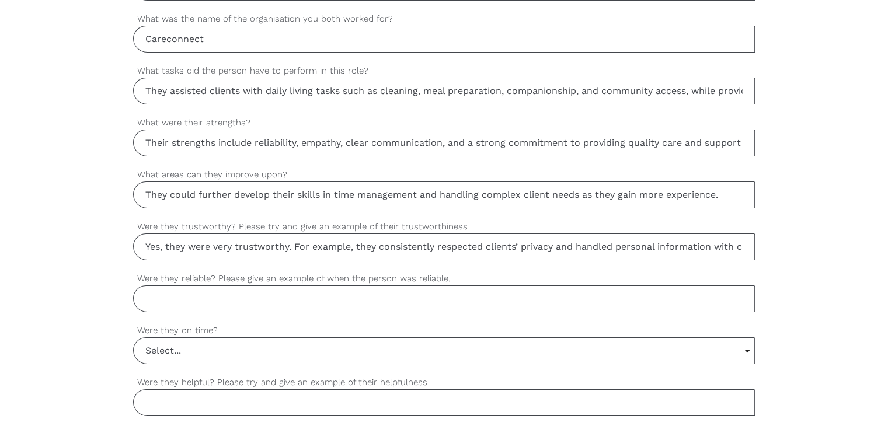
click at [291, 304] on input "Were they reliable? Please give an example of when the person was reliable." at bounding box center [444, 298] width 622 height 27
click at [212, 298] on input "Were they reliable? Please give an example of when the person was reliable." at bounding box center [444, 298] width 622 height 27
paste input "Yes, they were very reliable. For example, they always arrived on time for shif…"
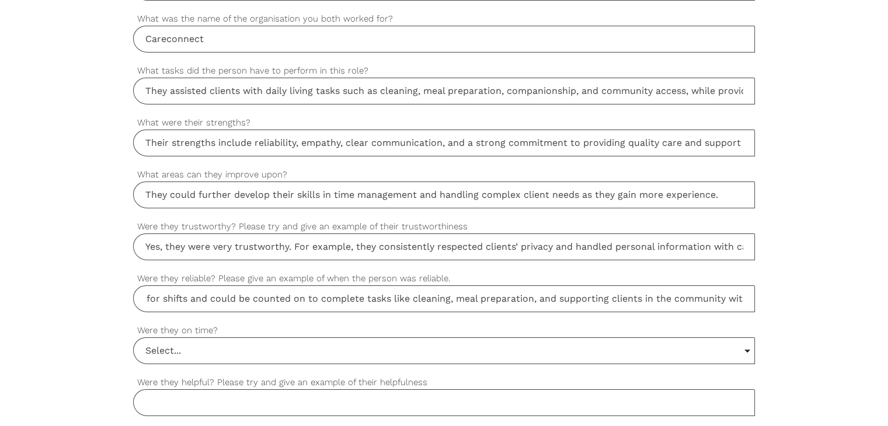
scroll to position [0, 441]
drag, startPoint x: 212, startPoint y: 298, endPoint x: 859, endPoint y: 281, distance: 647.0
click at [859, 281] on div "settings Karasa Your first name settings [PERSON_NAME] Your last name settings …" at bounding box center [444, 148] width 888 height 1096
type input "Yes, they were very reliable. For example, they always arrived on time for shif…"
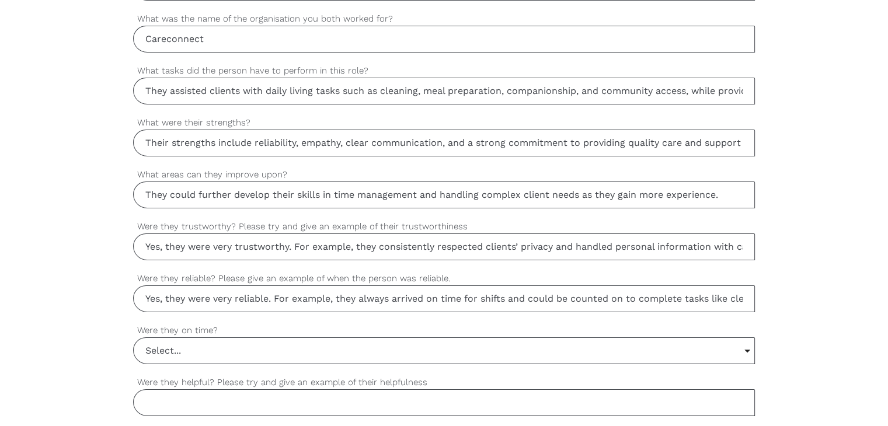
click at [256, 347] on input "Select..." at bounding box center [444, 351] width 621 height 26
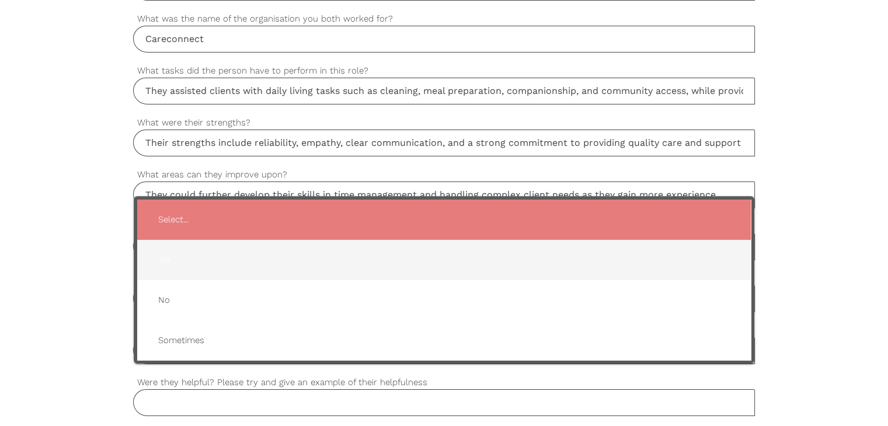
click at [175, 256] on span "Yes" at bounding box center [444, 260] width 590 height 29
type input "Yes"
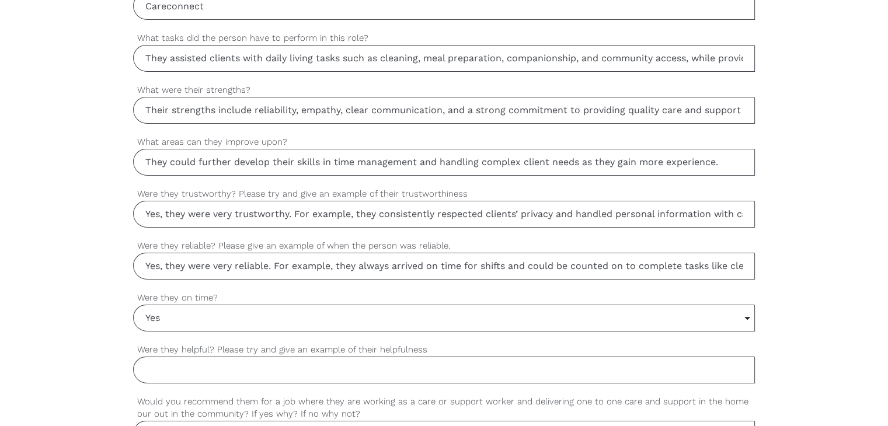
scroll to position [817, 0]
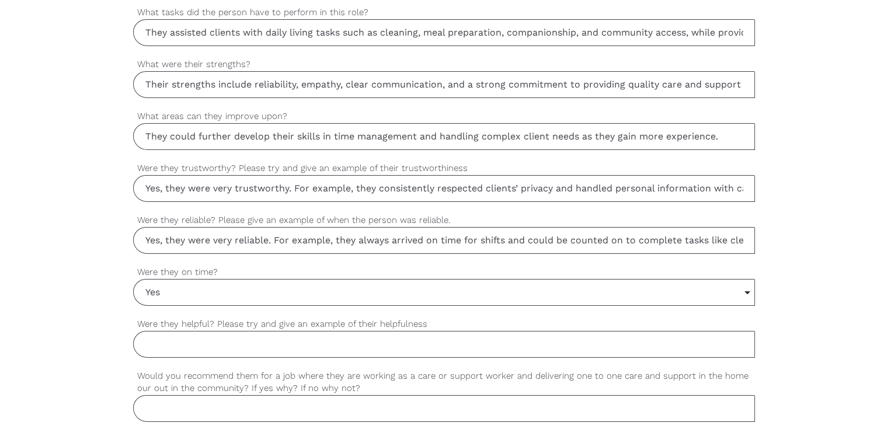
click at [187, 343] on input "Were they helpful? Please try and give an example of their helpfulness" at bounding box center [444, 344] width 622 height 27
paste input "Yes, they were very helpful. For example, they supported clients with daily tas…"
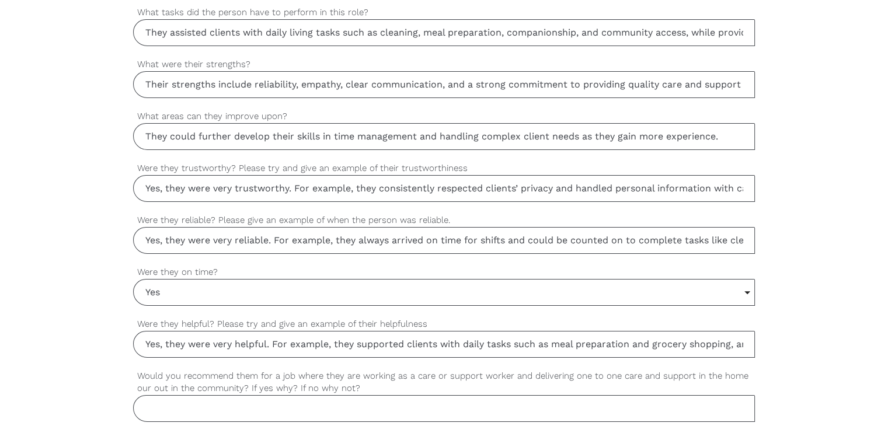
scroll to position [0, 377]
drag, startPoint x: 201, startPoint y: 344, endPoint x: 895, endPoint y: 316, distance: 694.7
click at [887, 316] on html "Find a worker Become a worker Make a referral settings Post a job Thanks for ag…" at bounding box center [444, 20] width 888 height 1675
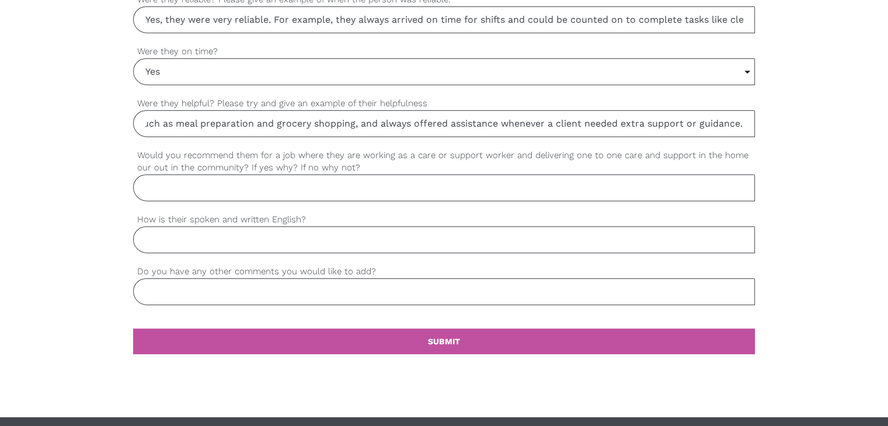
scroll to position [1051, 0]
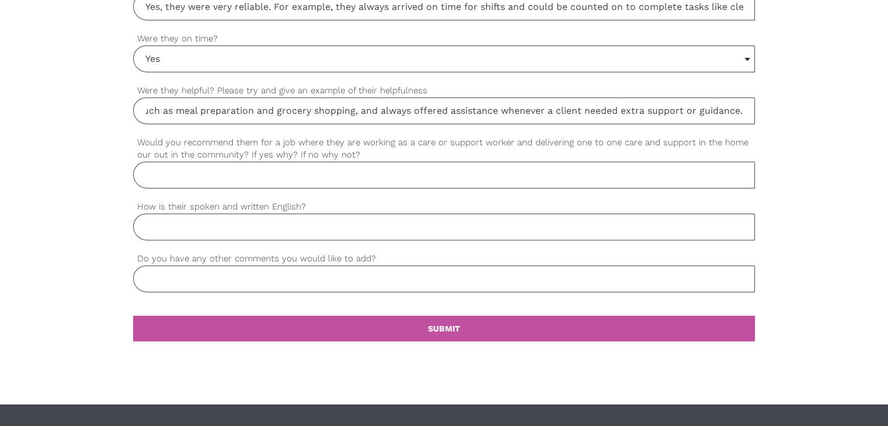
type input "Yes, they were very helpful. For example, they supported clients with daily tas…"
drag, startPoint x: 271, startPoint y: 171, endPoint x: 224, endPoint y: 166, distance: 47.0
click at [271, 171] on input "Would you recommend them for a job where they are working as a care or support …" at bounding box center [444, 175] width 622 height 27
paste input "Yes, I would highly recommend them for a role as a care or support worker. They…"
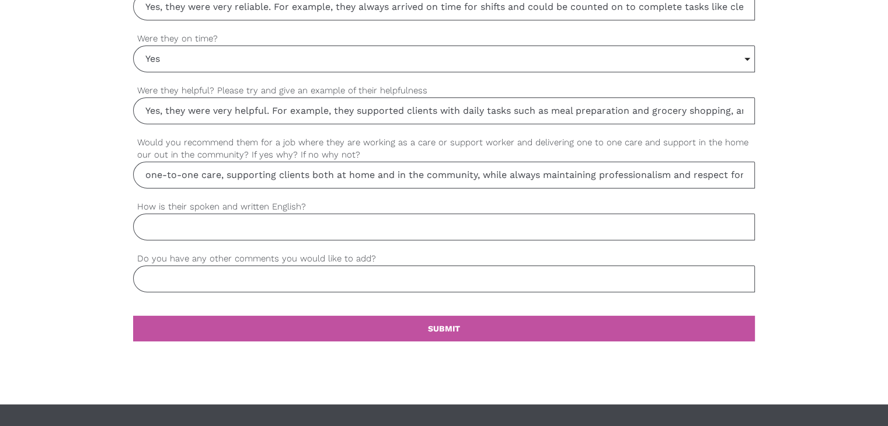
scroll to position [0, 703]
drag, startPoint x: 243, startPoint y: 173, endPoint x: 884, endPoint y: 164, distance: 641.6
type input "Yes, I would highly recommend them for a role as a care or support worker. They…"
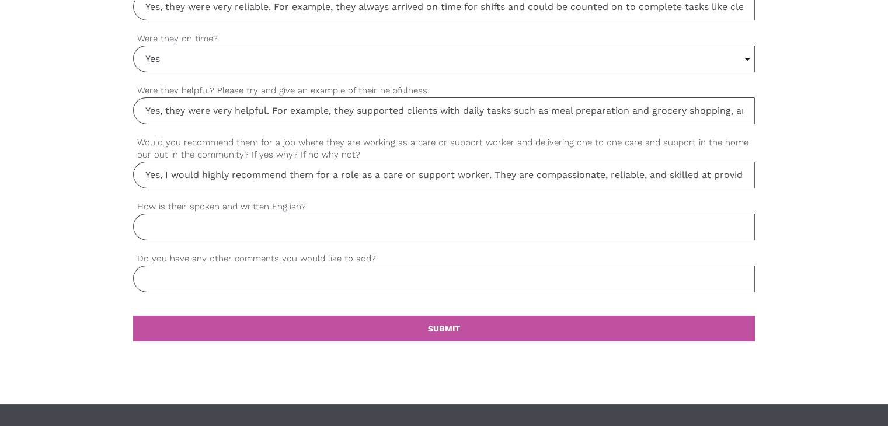
click at [320, 226] on input "How is their spoken and written English?" at bounding box center [444, 227] width 622 height 27
paste input "Their spoken and written English is clear and effective. They communicate well …"
drag, startPoint x: 106, startPoint y: 241, endPoint x: 896, endPoint y: 182, distance: 792.0
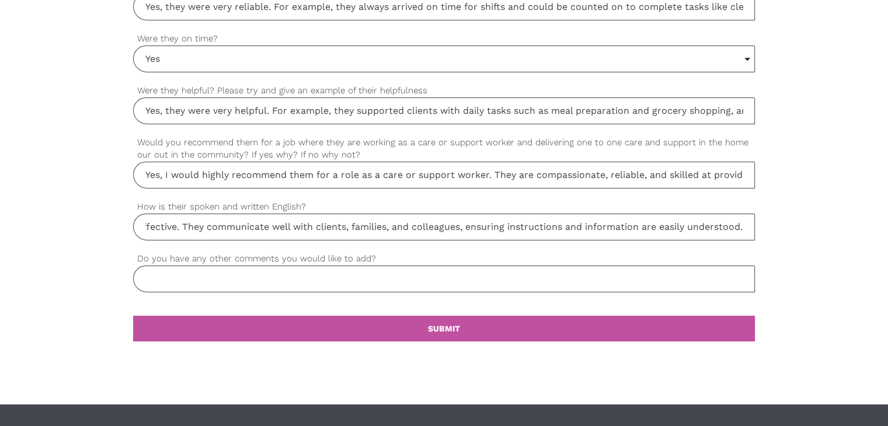
type input "Their spoken and written English is clear and effective. They communicate well …"
click at [276, 278] on input "Do you have any other comments you would like to add?" at bounding box center [444, 279] width 622 height 27
click at [227, 276] on input "Do you have any other comments you would like to add?" at bounding box center [444, 279] width 622 height 27
paste input "Not really."
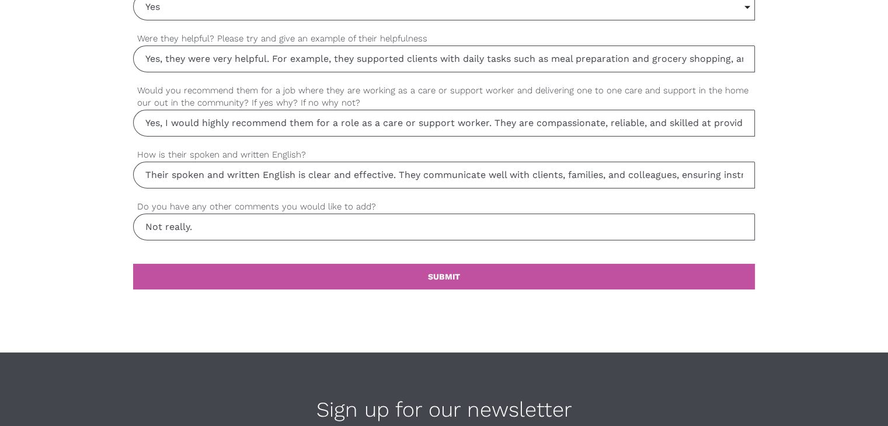
scroll to position [1109, 0]
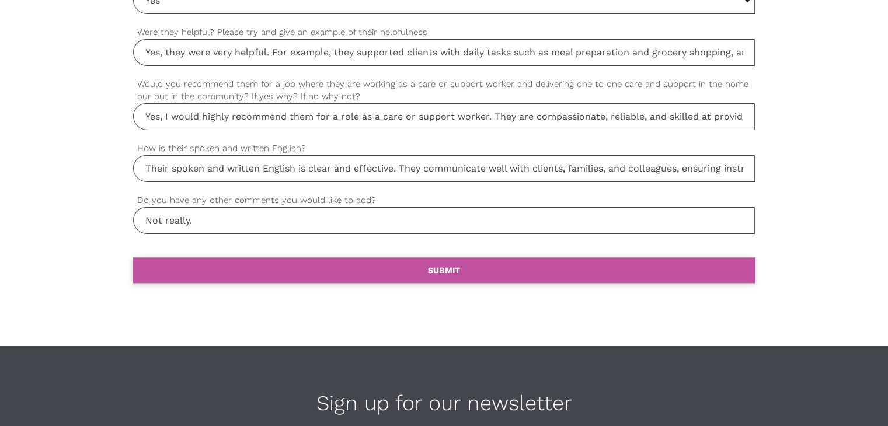
type input "Not really."
click at [441, 267] on b "SUBMIT" at bounding box center [444, 270] width 32 height 9
